Goal: Obtain resource: Download file/media

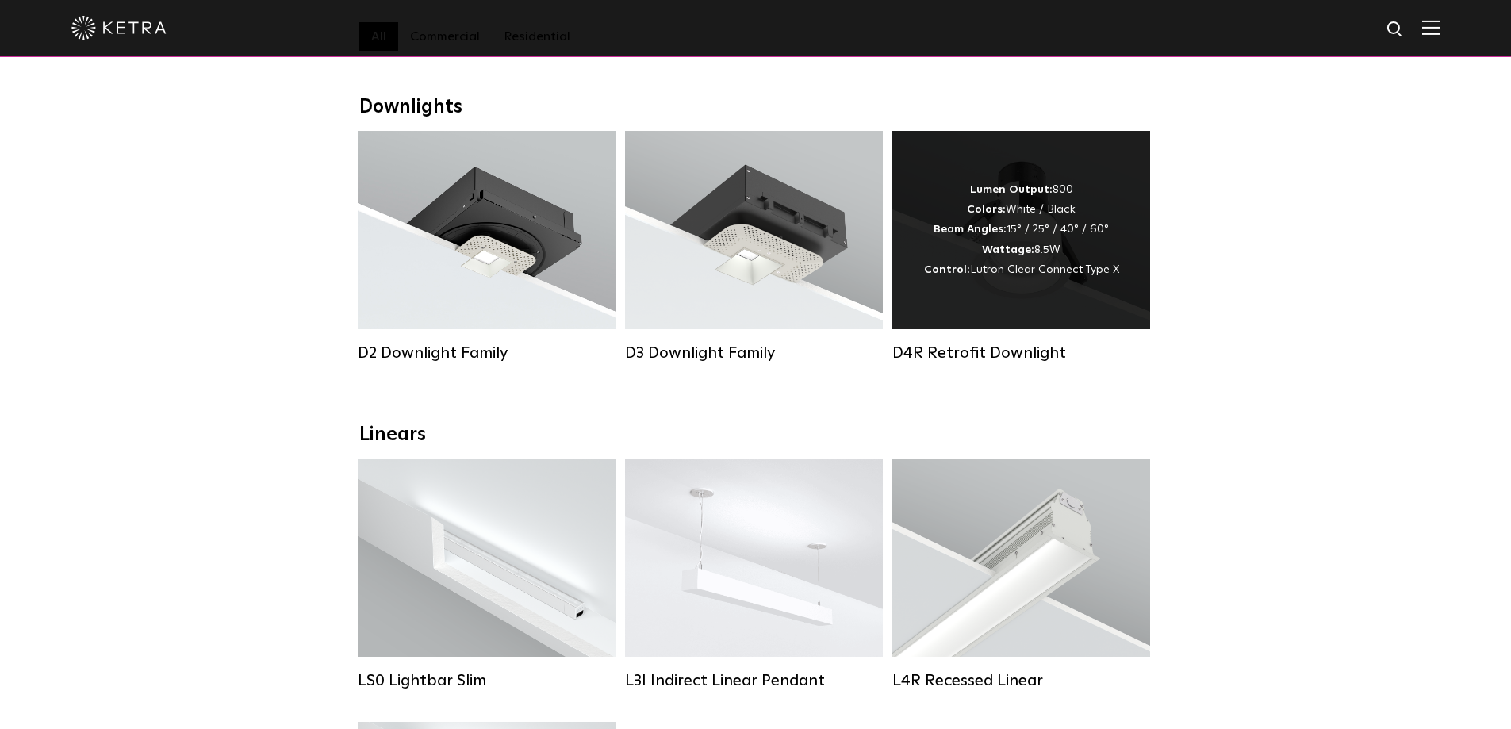
scroll to position [238, 0]
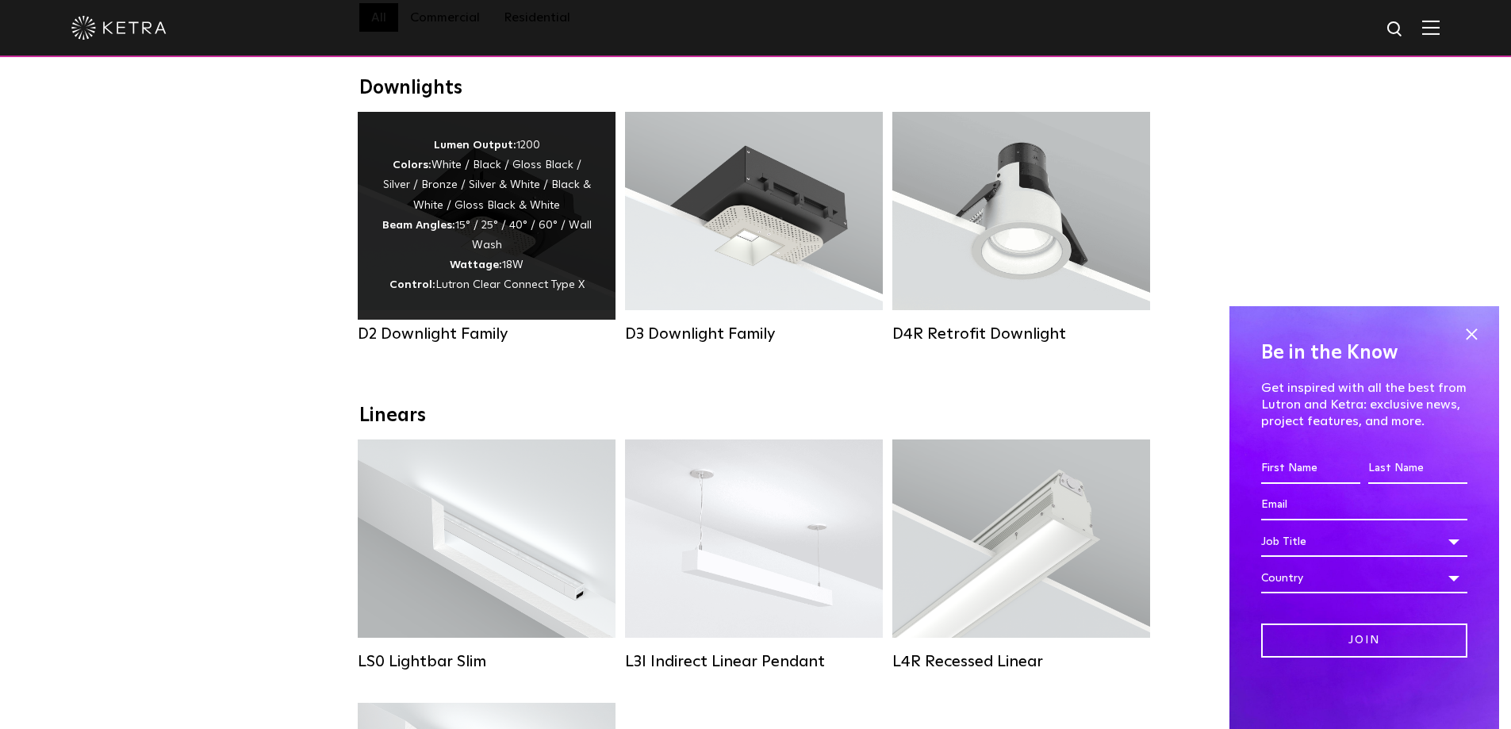
click at [532, 220] on div "Lumen Output: 1200 Colors: White / Black / Gloss Black / Silver / Bronze / Silv…" at bounding box center [486, 216] width 210 height 160
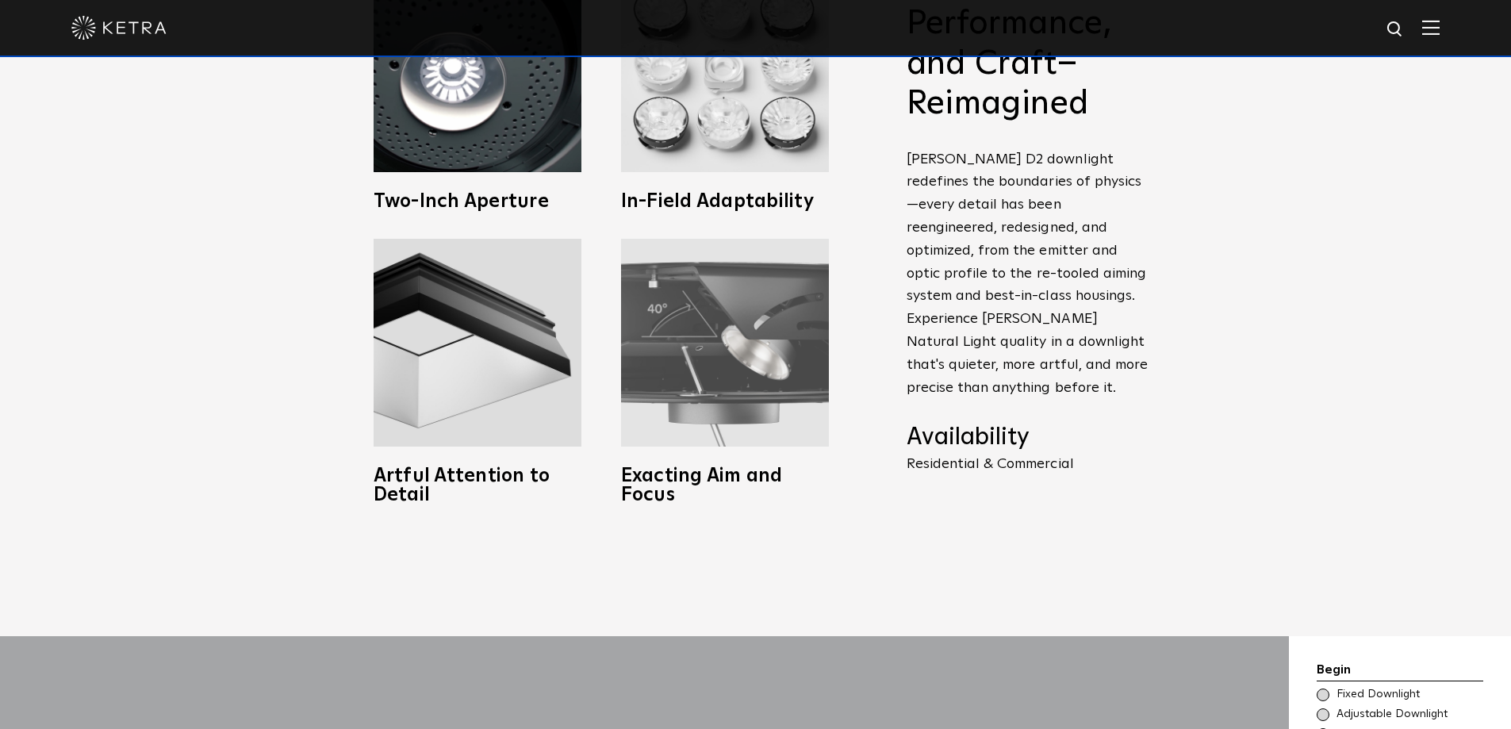
scroll to position [872, 0]
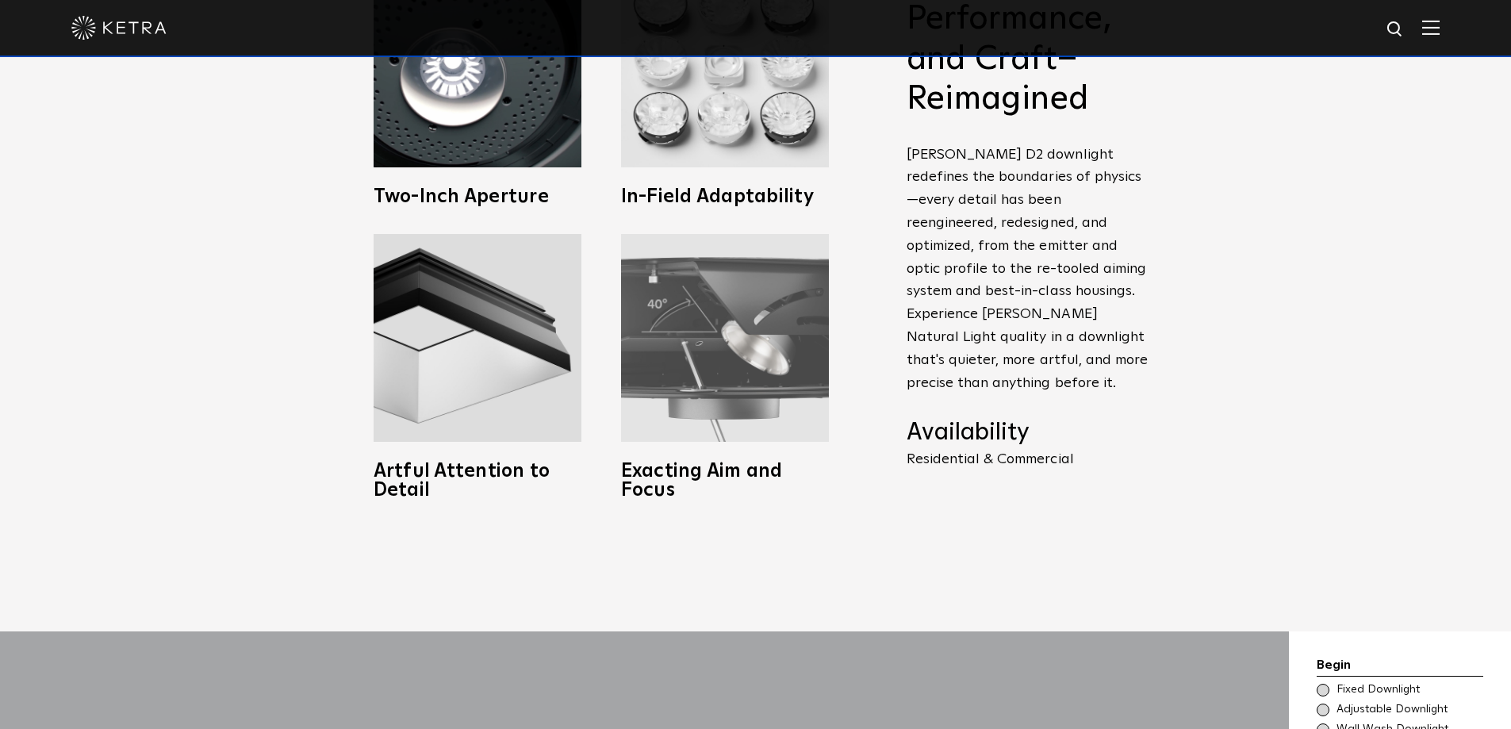
click at [733, 323] on img at bounding box center [725, 338] width 208 height 208
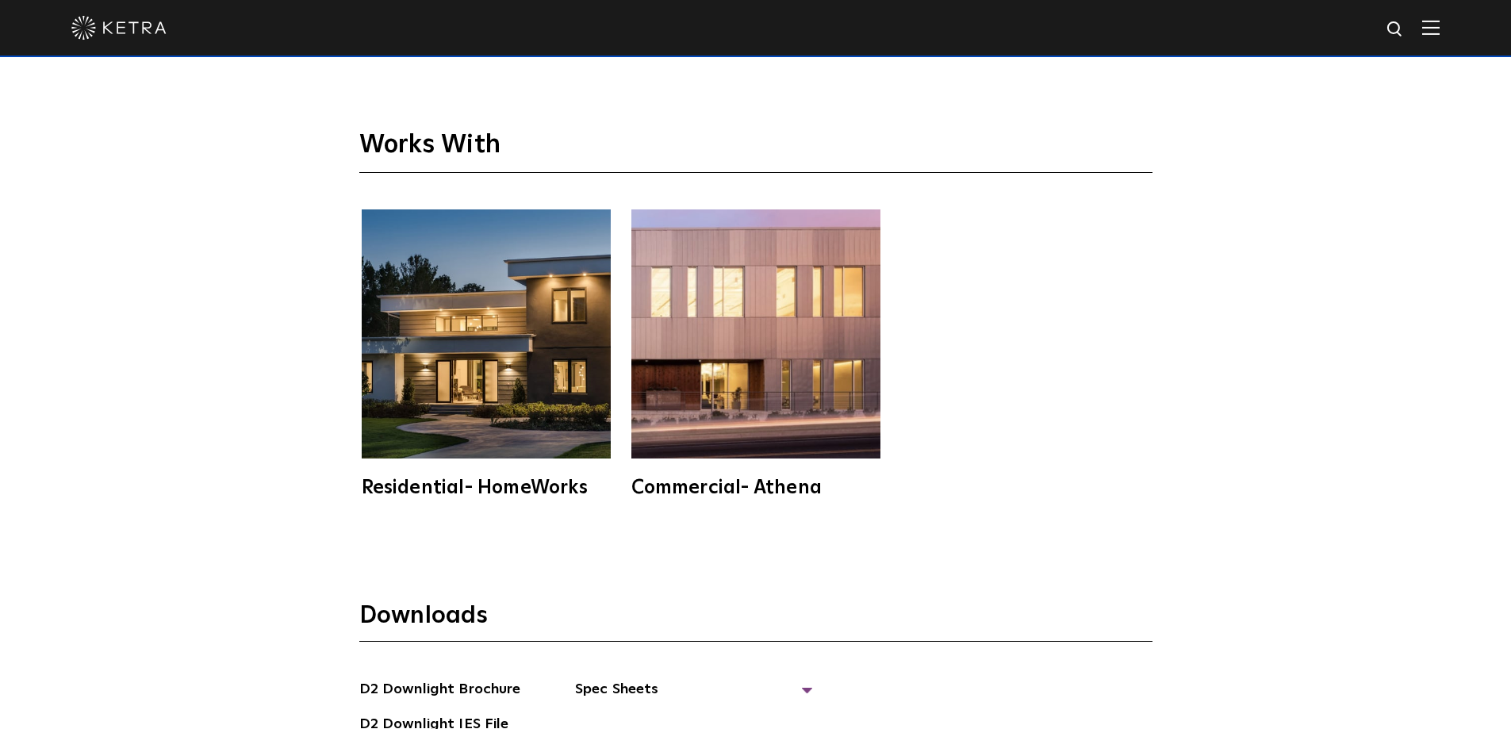
scroll to position [4599, 0]
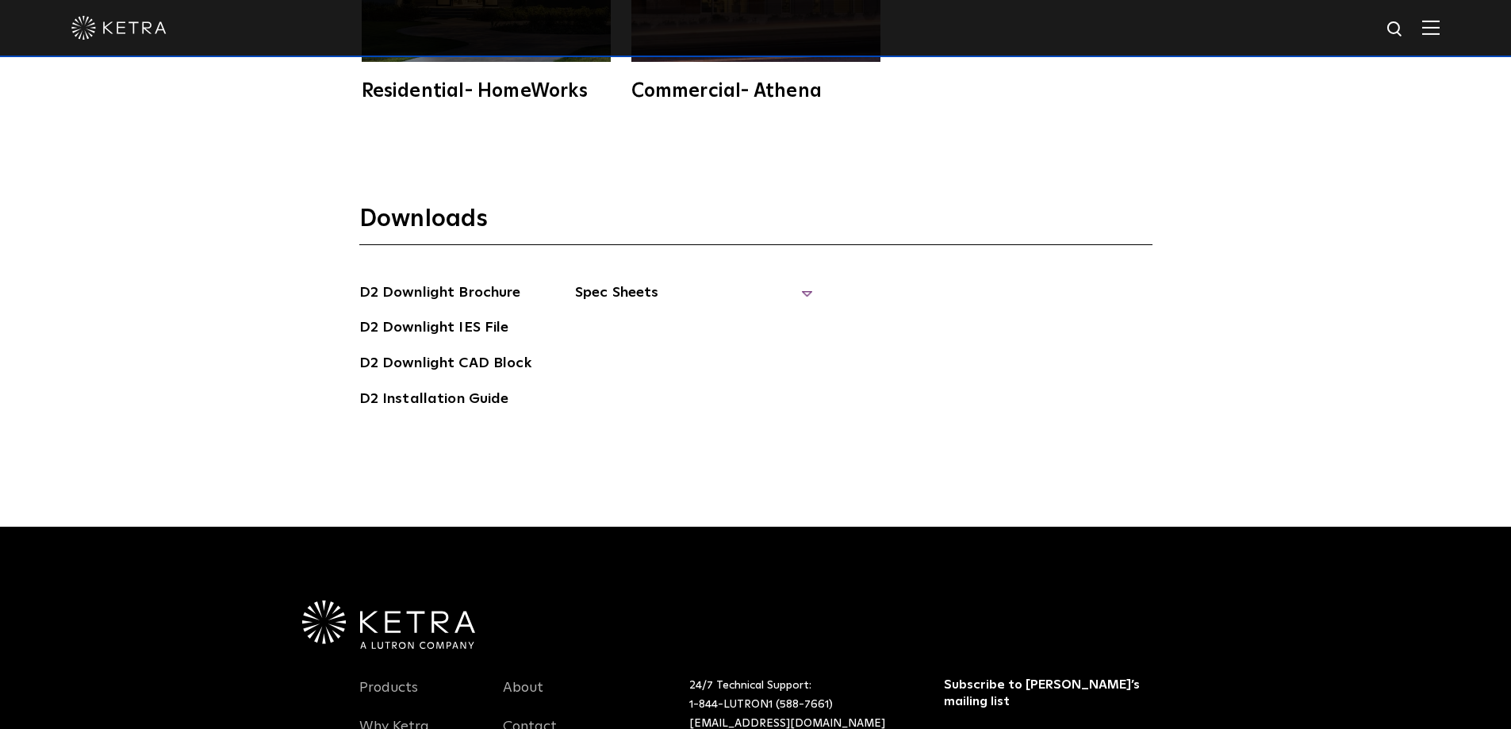
click at [623, 281] on span "Spec Sheets" at bounding box center [694, 298] width 238 height 35
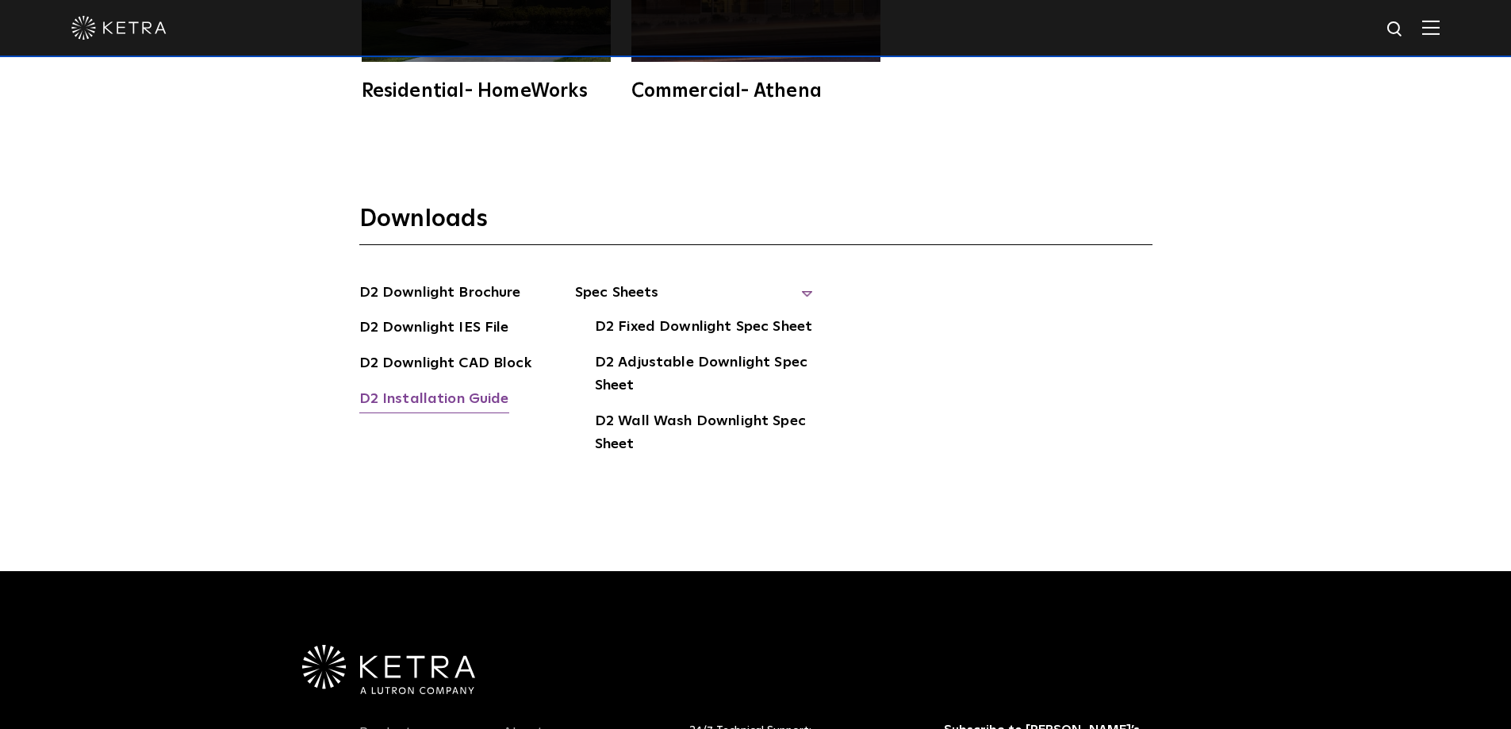
click at [473, 388] on link "D2 Installation Guide" at bounding box center [434, 400] width 150 height 25
